Goal: Navigation & Orientation: Find specific page/section

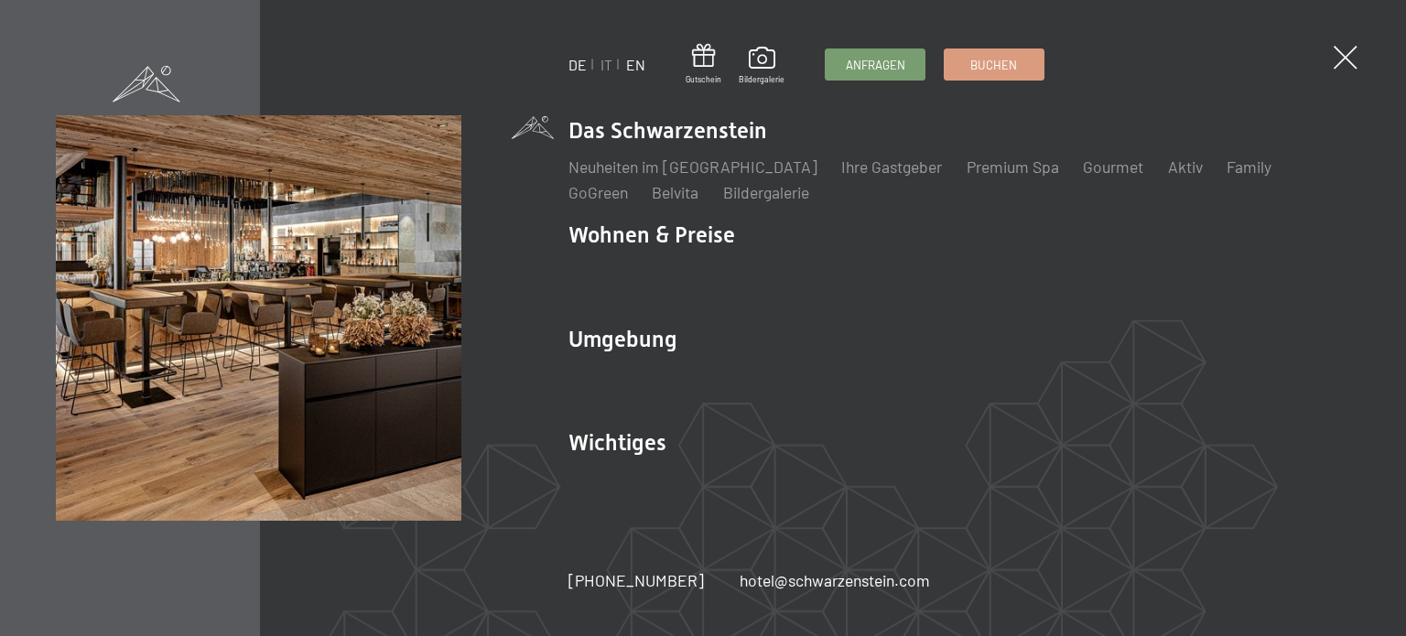
click at [637, 66] on link "EN" at bounding box center [635, 64] width 19 height 17
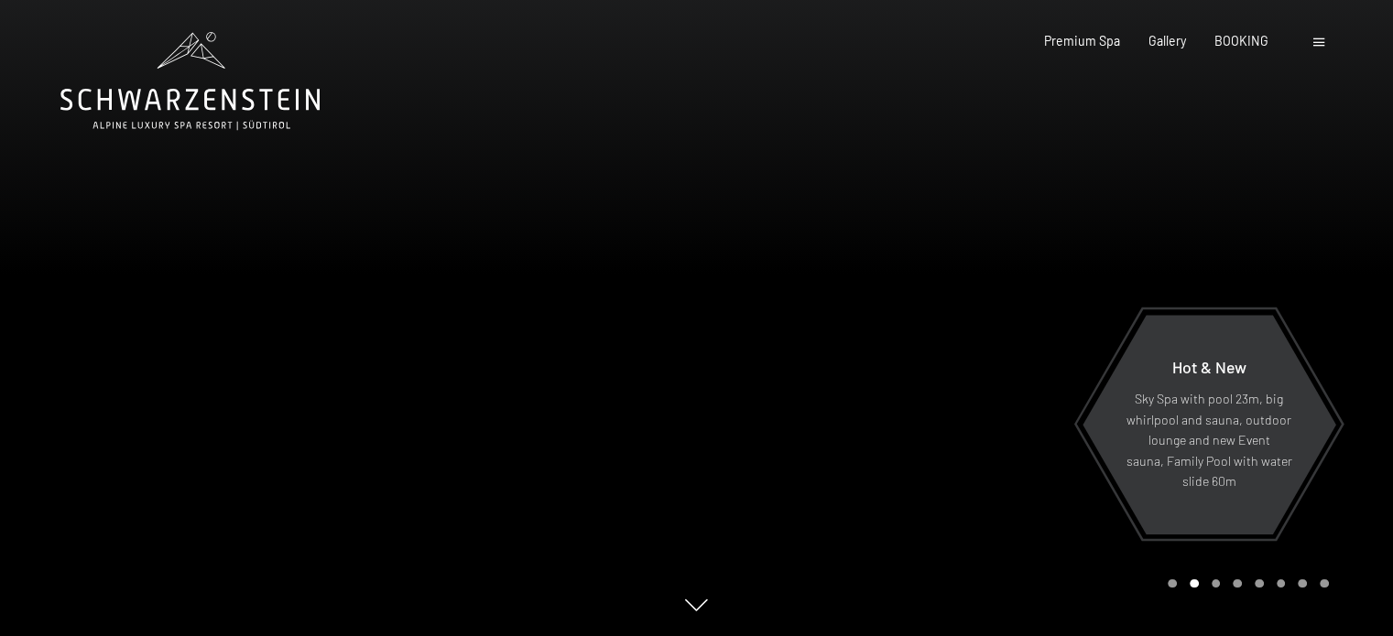
click at [1313, 46] on span at bounding box center [1318, 42] width 11 height 8
